Goal: Information Seeking & Learning: Get advice/opinions

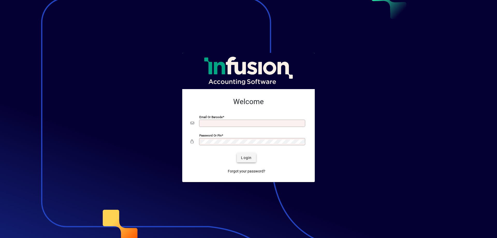
type input "**********"
click at [245, 159] on span "Login" at bounding box center [246, 157] width 11 height 5
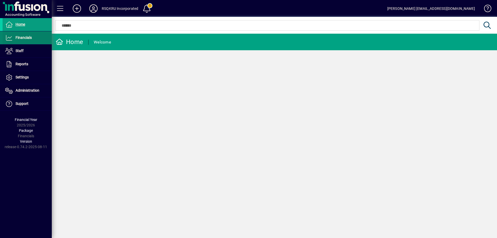
click at [28, 39] on span "Financials" at bounding box center [24, 37] width 16 height 4
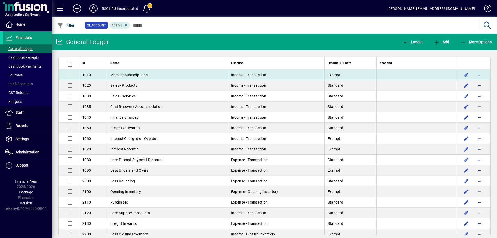
click at [152, 76] on td "Member Subscriptions" at bounding box center [167, 75] width 121 height 11
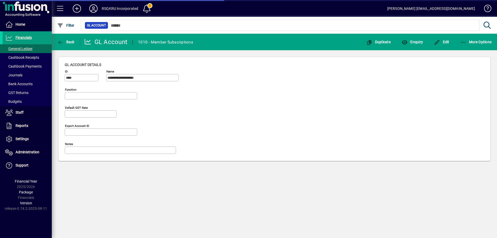
type input "**********"
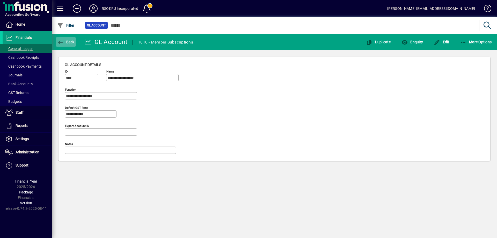
click at [65, 43] on span "Back" at bounding box center [65, 42] width 17 height 4
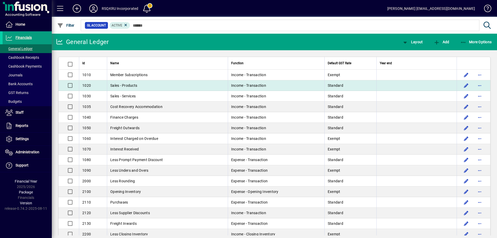
click at [134, 86] on span "Sales - Products" at bounding box center [123, 85] width 27 height 4
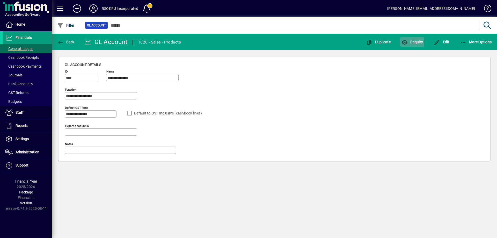
click at [419, 41] on span "Enquiry" at bounding box center [411, 42] width 21 height 4
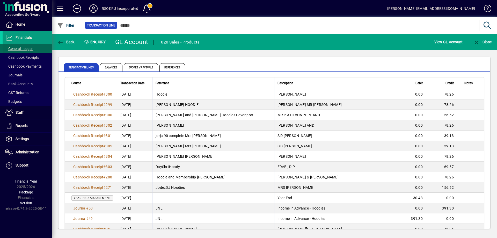
click at [26, 48] on span "General Ledger" at bounding box center [18, 49] width 27 height 4
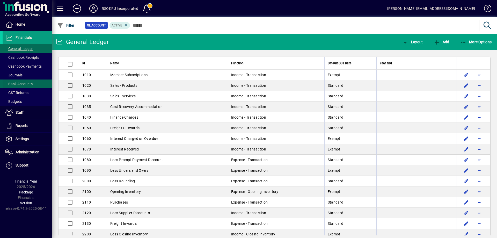
click at [26, 83] on span "Bank Accounts" at bounding box center [18, 84] width 27 height 4
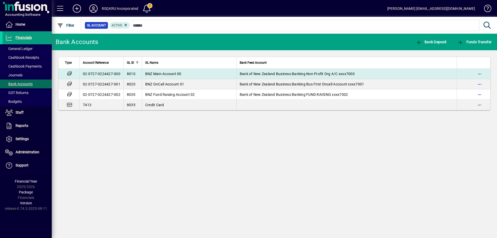
click at [174, 73] on span "BNZ Main Account 00" at bounding box center [163, 74] width 36 height 4
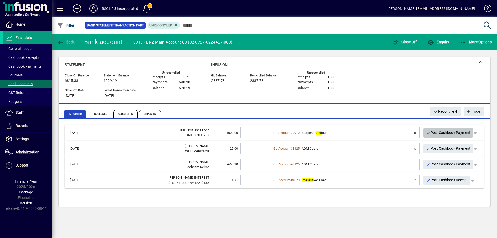
click at [458, 132] on span "Post Cashbook Payment" at bounding box center [448, 132] width 45 height 9
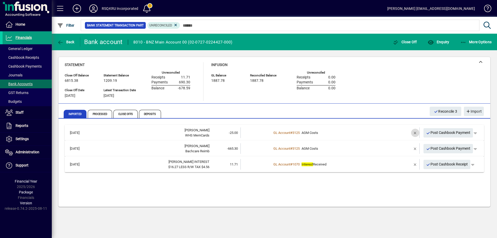
click at [414, 132] on span "button" at bounding box center [415, 133] width 12 height 12
click at [275, 135] on td "1 suggestion" at bounding box center [330, 132] width 118 height 11
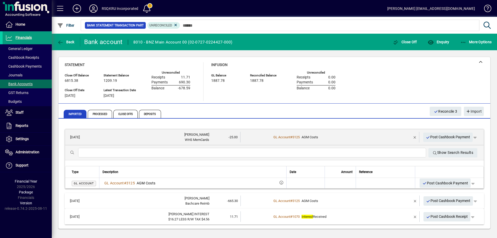
click at [131, 151] on input "text" at bounding box center [251, 153] width 339 height 6
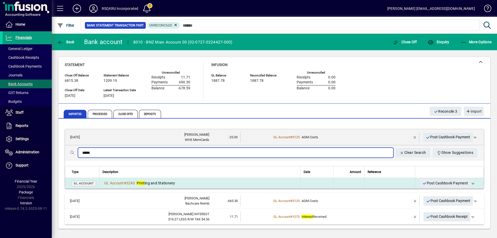
type input "*****"
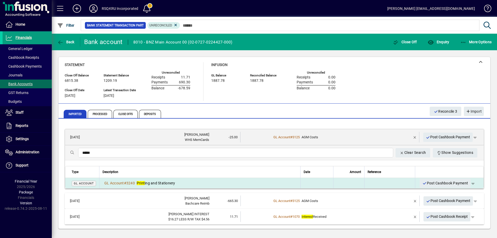
click at [144, 181] on em "Print" at bounding box center [141, 183] width 8 height 4
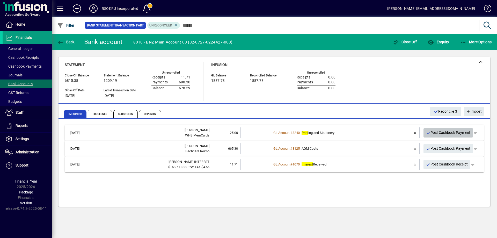
click at [443, 132] on span "Post Cashbook Payment" at bounding box center [448, 132] width 45 height 9
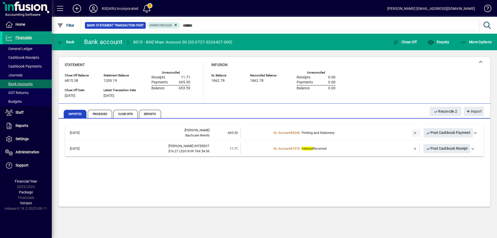
click at [414, 133] on span "button" at bounding box center [415, 133] width 12 height 12
click at [275, 133] on td "1 suggestion" at bounding box center [330, 132] width 118 height 11
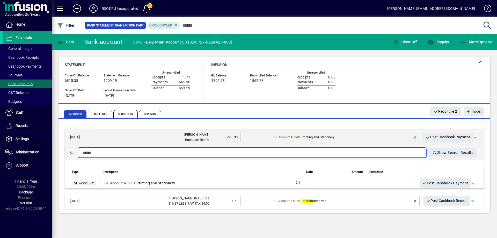
click at [114, 153] on input "text" at bounding box center [251, 153] width 339 height 6
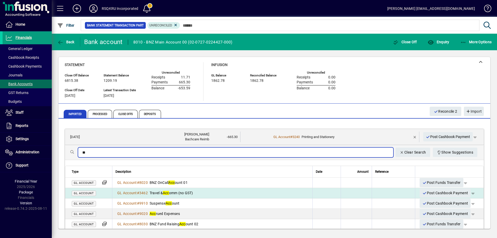
type input "*"
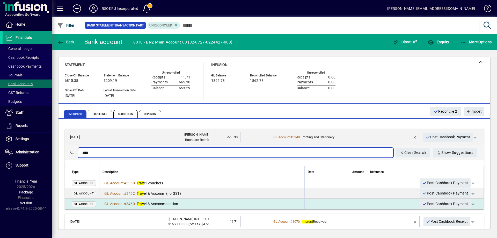
type input "****"
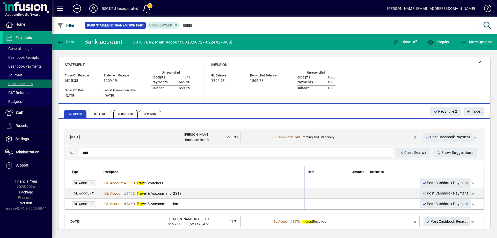
click at [160, 202] on span "Trav el & Accommodation" at bounding box center [158, 204] width 42 height 4
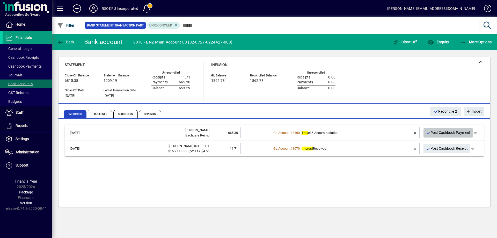
click at [450, 133] on span "Post Cashbook Payment" at bounding box center [448, 132] width 45 height 9
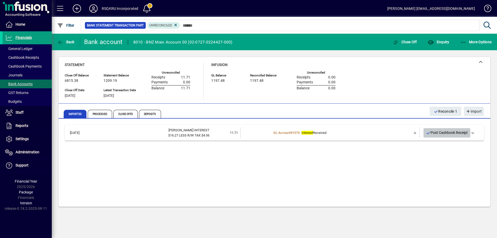
click at [451, 133] on span "Post Cashbook Receipt" at bounding box center [447, 132] width 42 height 9
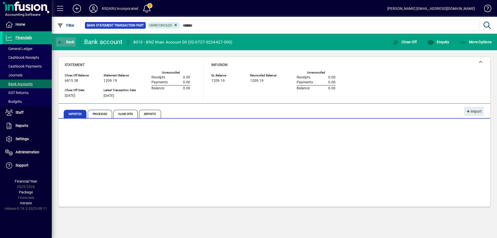
click at [64, 40] on span "Back" at bounding box center [65, 42] width 17 height 4
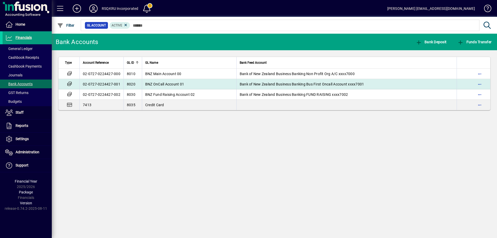
click at [163, 84] on span "BNZ OnCall Account 01" at bounding box center [164, 84] width 39 height 4
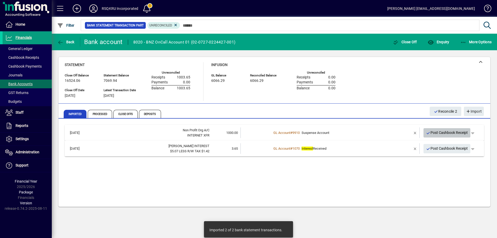
click at [452, 132] on span "Post Cashbook Receipt" at bounding box center [447, 132] width 42 height 9
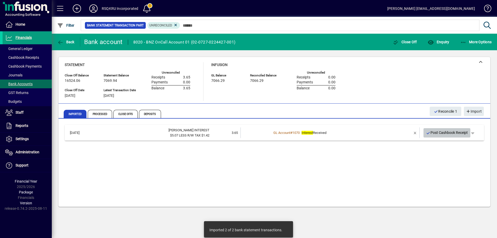
click at [453, 131] on span "Post Cashbook Receipt" at bounding box center [447, 132] width 42 height 9
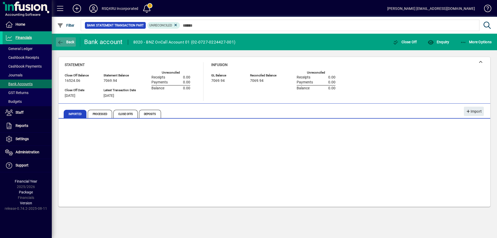
click at [62, 42] on icon "button" at bounding box center [60, 42] width 6 height 5
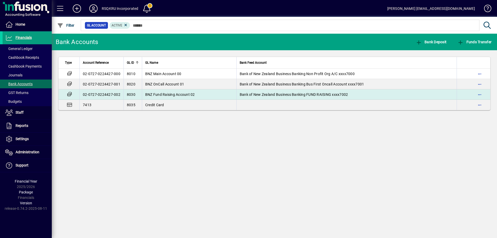
click at [175, 95] on span "BNZ Fund Raising Account 02" at bounding box center [170, 94] width 50 height 4
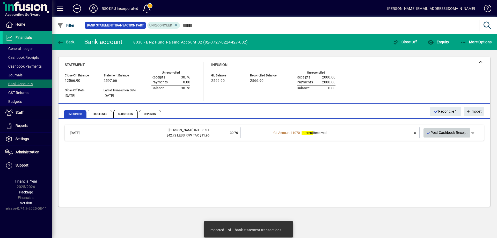
click at [443, 132] on span "Post Cashbook Receipt" at bounding box center [447, 132] width 42 height 9
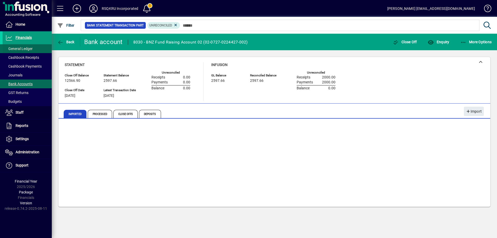
click at [18, 48] on span "General Ledger" at bounding box center [18, 49] width 27 height 4
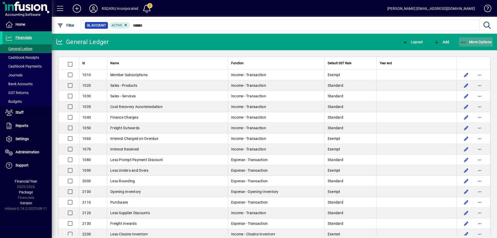
click at [468, 41] on span "More Options" at bounding box center [476, 42] width 32 height 4
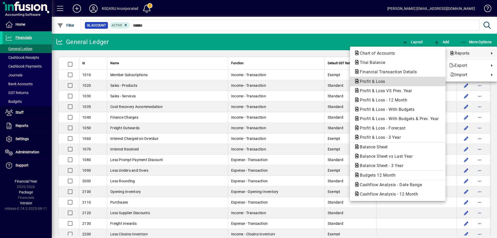
click at [375, 81] on span "Profit & Loss" at bounding box center [371, 81] width 34 height 5
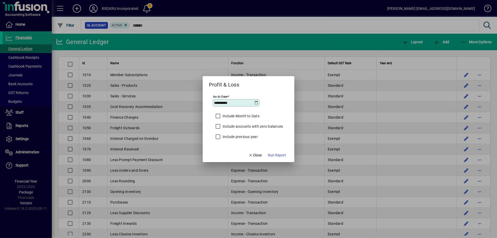
click at [255, 103] on icon at bounding box center [256, 103] width 4 height 4
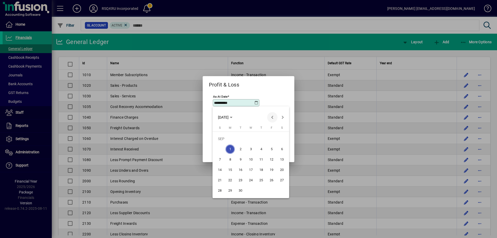
click at [273, 117] on span "Previous month" at bounding box center [272, 117] width 10 height 10
click at [220, 192] on span "31" at bounding box center [219, 190] width 9 height 9
type input "**********"
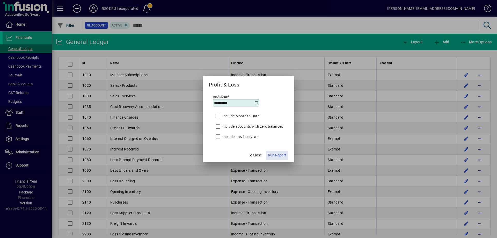
click at [277, 156] on span "Run Report" at bounding box center [277, 154] width 18 height 5
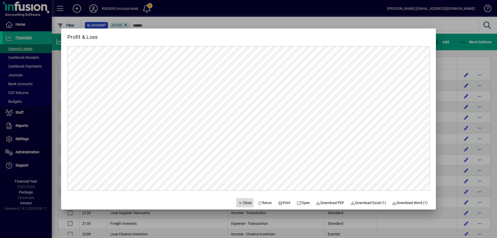
click at [241, 201] on span "Close" at bounding box center [244, 202] width 13 height 5
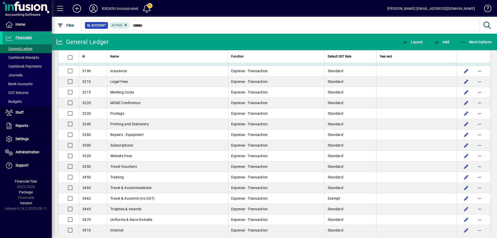
scroll to position [259, 0]
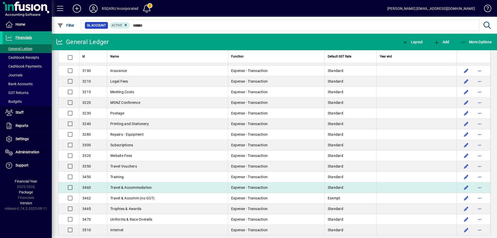
click at [142, 188] on span "Travel & Accommodation" at bounding box center [131, 187] width 42 height 4
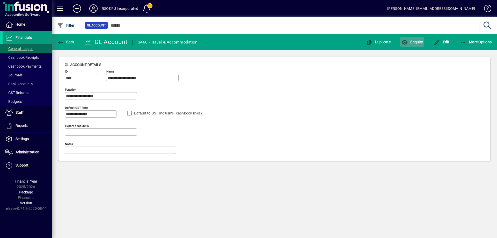
click at [413, 44] on span "button" at bounding box center [412, 42] width 24 height 12
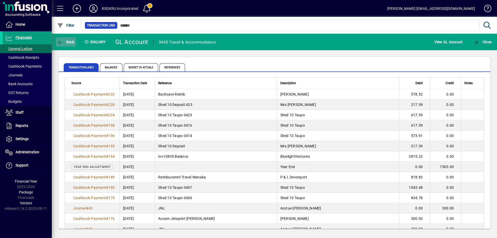
click at [63, 41] on icon "button" at bounding box center [60, 42] width 6 height 5
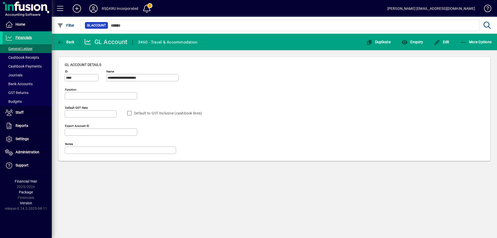
type input "**********"
click at [69, 41] on span "Back" at bounding box center [65, 42] width 17 height 4
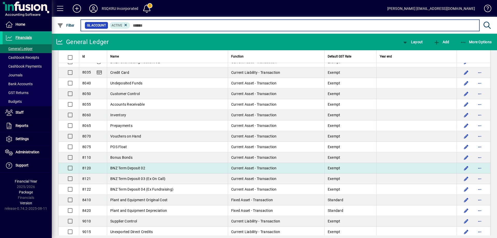
scroll to position [569, 0]
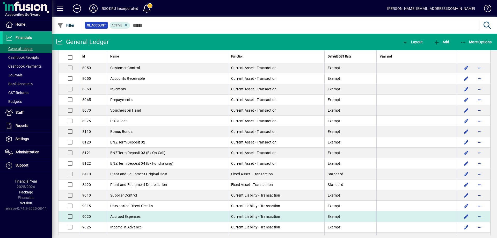
click at [134, 217] on span "Accrued Expenses" at bounding box center [125, 216] width 30 height 4
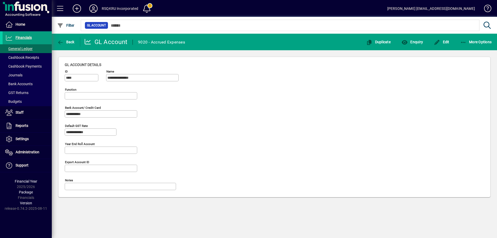
type input "**********"
click at [408, 39] on span "button" at bounding box center [412, 42] width 24 height 12
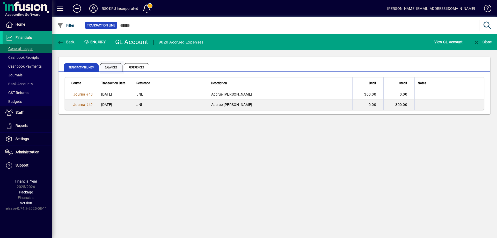
click at [109, 66] on span "Balances" at bounding box center [111, 67] width 23 height 8
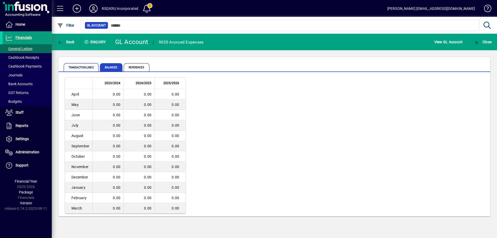
click at [82, 66] on span "Transaction lines" at bounding box center [81, 67] width 35 height 8
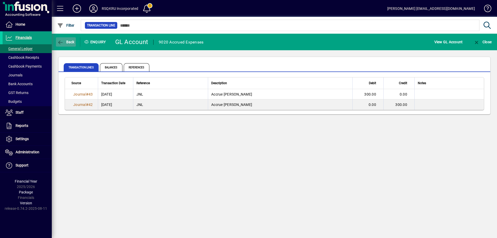
click at [74, 41] on span "Back" at bounding box center [65, 42] width 17 height 4
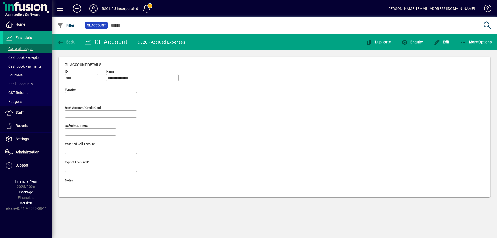
type input "**********"
click at [68, 43] on span "Back" at bounding box center [65, 42] width 17 height 4
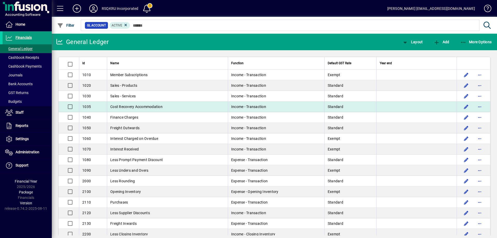
click at [158, 107] on span "Cost Recovery Accommodation" at bounding box center [136, 107] width 52 height 4
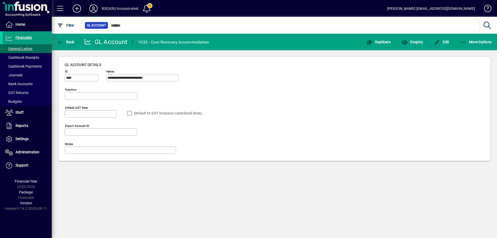
type input "**********"
click at [413, 42] on span "Enquiry" at bounding box center [411, 42] width 21 height 4
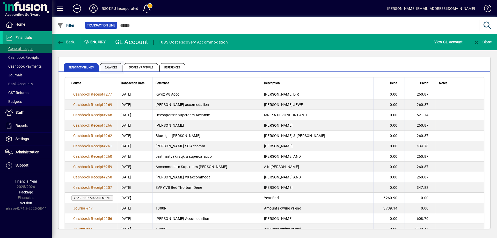
click at [117, 68] on span "Balances" at bounding box center [111, 67] width 23 height 8
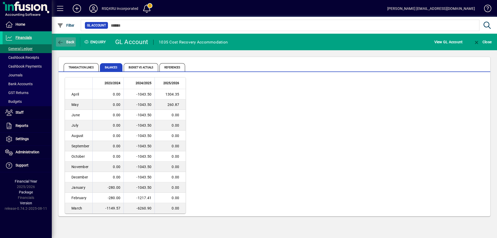
click at [68, 42] on span "Back" at bounding box center [65, 42] width 17 height 4
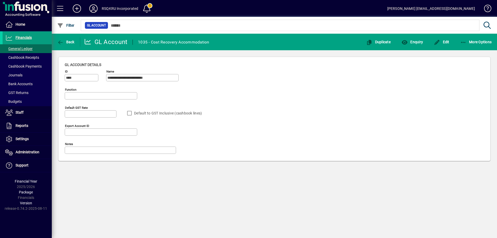
type input "**********"
click at [59, 41] on icon "button" at bounding box center [60, 42] width 6 height 5
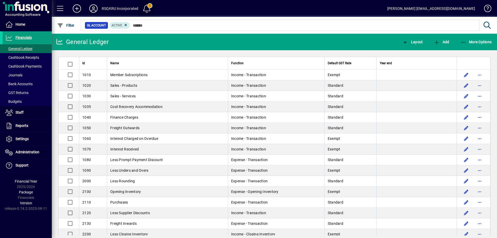
click at [149, 6] on span at bounding box center [146, 8] width 12 height 12
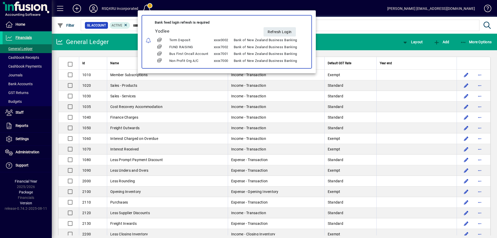
click at [366, 17] on div at bounding box center [248, 119] width 497 height 238
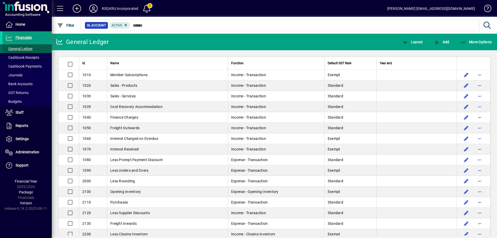
click at [31, 47] on span "General Ledger" at bounding box center [18, 49] width 27 height 4
click at [472, 41] on span "More Options" at bounding box center [476, 42] width 32 height 4
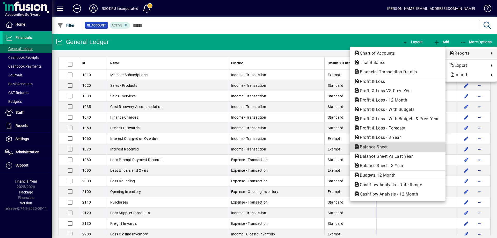
click at [375, 145] on span "Balance Sheet" at bounding box center [372, 146] width 36 height 5
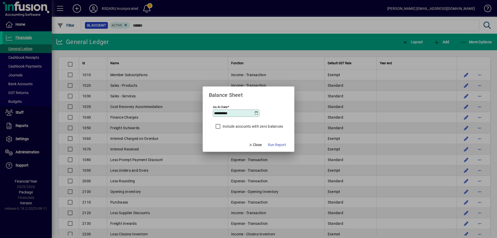
click at [256, 113] on icon at bounding box center [256, 113] width 4 height 4
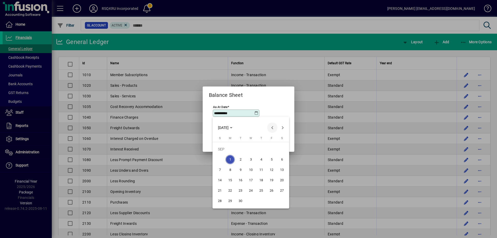
click at [272, 127] on span "Previous month" at bounding box center [272, 127] width 10 height 10
click at [219, 199] on span "31" at bounding box center [219, 200] width 9 height 9
type input "**********"
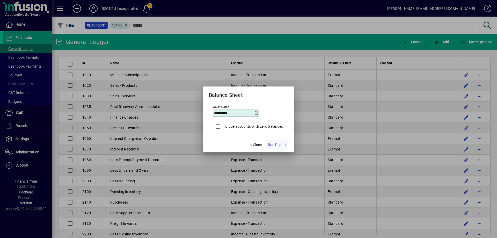
click at [273, 144] on span "Run Report" at bounding box center [277, 144] width 18 height 5
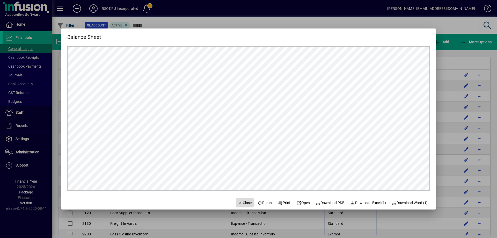
click at [244, 202] on span "Close" at bounding box center [244, 202] width 13 height 5
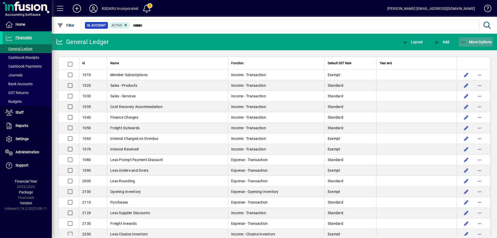
click at [465, 42] on icon "button" at bounding box center [463, 42] width 6 height 5
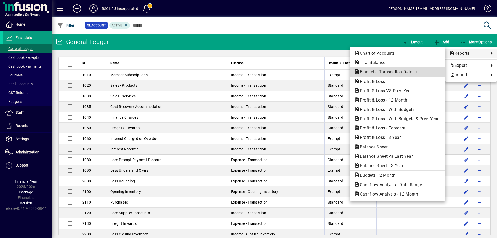
click at [405, 72] on span "Financial Transaction Details" at bounding box center [386, 71] width 65 height 5
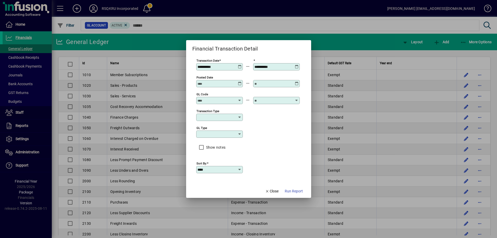
click at [240, 65] on icon at bounding box center [240, 65] width 4 height 0
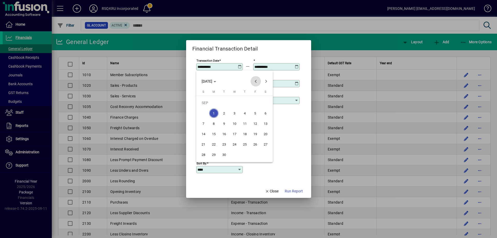
click at [254, 82] on span "Previous month" at bounding box center [255, 81] width 10 height 10
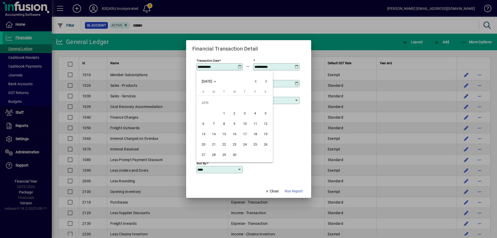
click at [226, 114] on span "1" at bounding box center [223, 112] width 9 height 9
type input "**********"
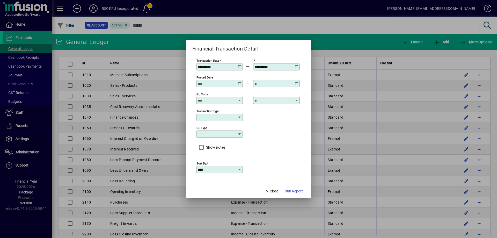
click at [295, 65] on icon at bounding box center [297, 65] width 4 height 0
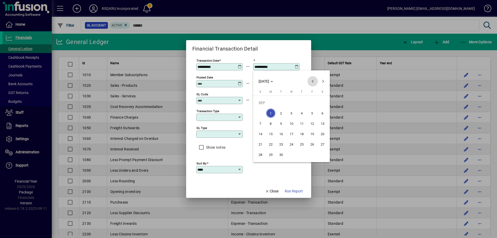
click at [312, 80] on span "Previous month" at bounding box center [312, 81] width 10 height 10
click at [260, 155] on span "31" at bounding box center [260, 154] width 9 height 9
type input "**********"
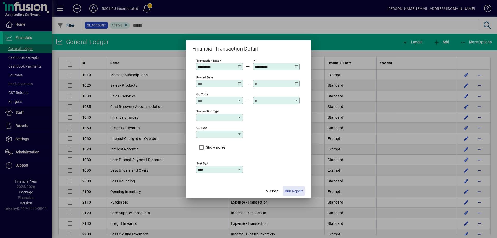
click at [289, 191] on span "Run Report" at bounding box center [294, 190] width 18 height 5
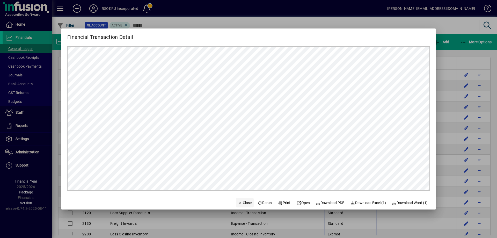
click at [240, 202] on span "Close" at bounding box center [244, 202] width 13 height 5
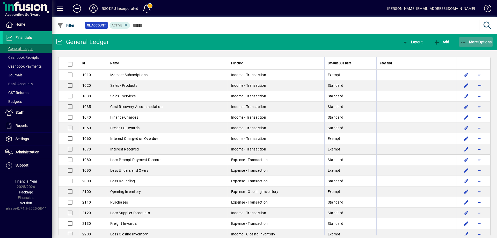
click at [471, 41] on span "More Options" at bounding box center [476, 42] width 32 height 4
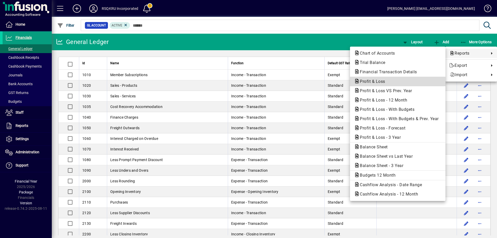
click at [379, 82] on span "Profit & Loss" at bounding box center [371, 81] width 34 height 5
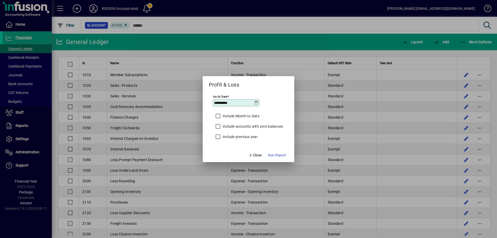
click at [258, 102] on icon at bounding box center [256, 103] width 4 height 4
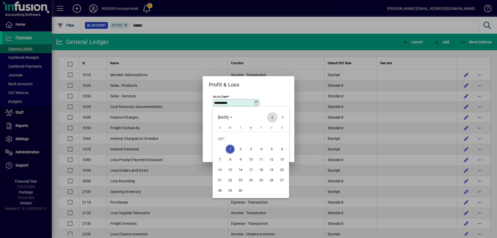
click at [273, 115] on span "Previous month" at bounding box center [272, 117] width 10 height 10
click at [219, 190] on span "31" at bounding box center [219, 190] width 9 height 9
type input "**********"
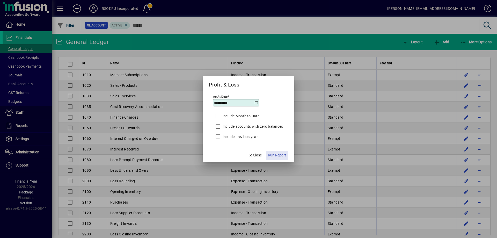
click at [271, 155] on span "Run Report" at bounding box center [277, 154] width 18 height 5
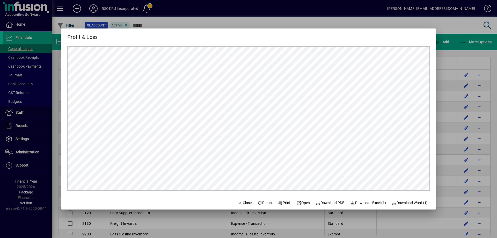
click at [408, 23] on div at bounding box center [248, 119] width 497 height 238
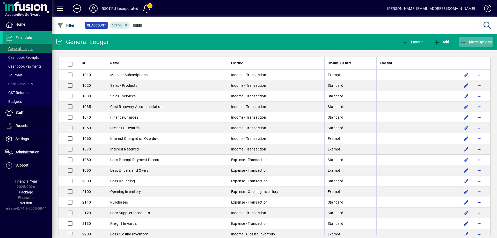
click at [469, 42] on span "More Options" at bounding box center [476, 42] width 32 height 4
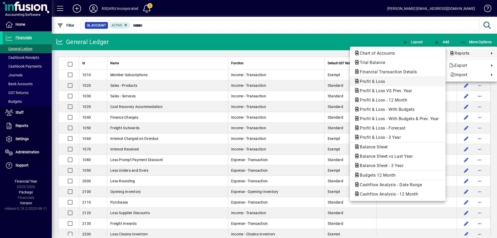
click at [377, 80] on span "Profit & Loss" at bounding box center [371, 81] width 34 height 5
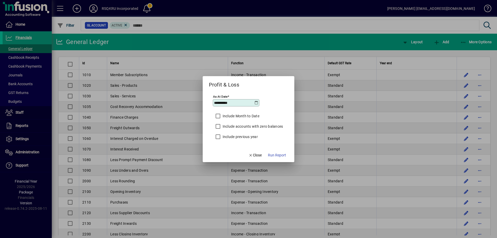
click at [256, 102] on icon at bounding box center [256, 103] width 4 height 4
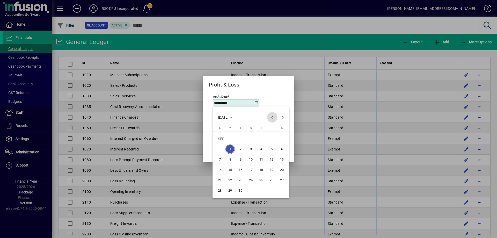
click at [271, 117] on span "Previous month" at bounding box center [272, 117] width 10 height 10
click at [220, 191] on span "31" at bounding box center [219, 190] width 9 height 9
type input "**********"
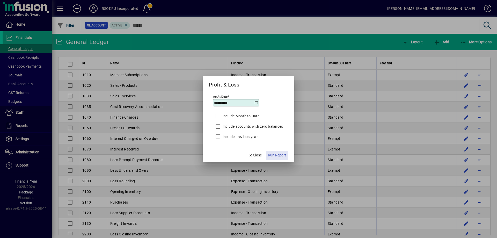
click at [277, 154] on span "Run Report" at bounding box center [277, 154] width 18 height 5
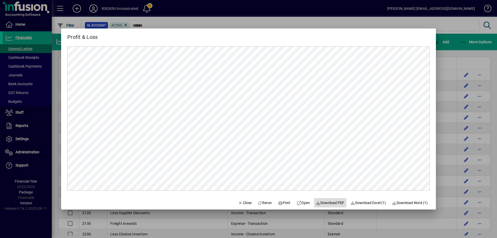
click at [324, 203] on span "Download PDF" at bounding box center [330, 202] width 28 height 5
click at [243, 201] on span "Close" at bounding box center [244, 202] width 13 height 5
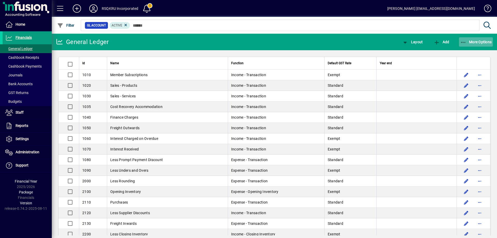
click at [470, 43] on span "More Options" at bounding box center [476, 42] width 32 height 4
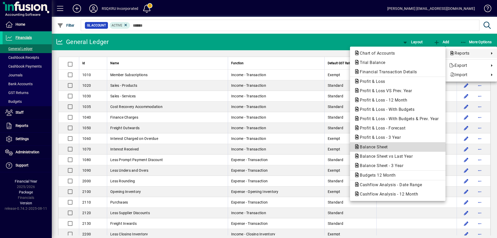
click at [370, 147] on span "Balance Sheet" at bounding box center [372, 146] width 36 height 5
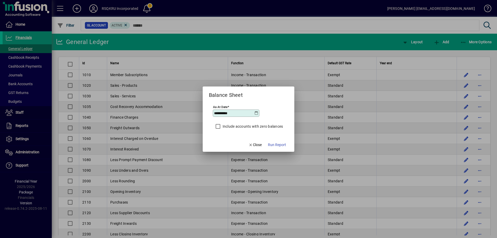
click at [257, 113] on icon at bounding box center [256, 113] width 4 height 4
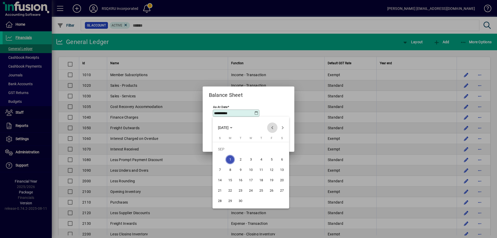
click at [274, 127] on span "Previous month" at bounding box center [272, 127] width 10 height 10
click at [219, 200] on span "31" at bounding box center [219, 200] width 9 height 9
type input "**********"
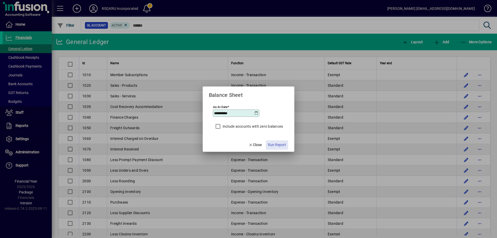
click at [278, 144] on span "Run Report" at bounding box center [277, 144] width 18 height 5
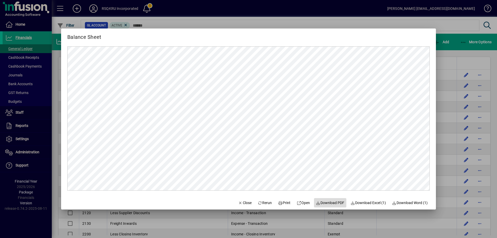
click at [327, 203] on span "Download PDF" at bounding box center [330, 202] width 28 height 5
